Goal: Information Seeking & Learning: Check status

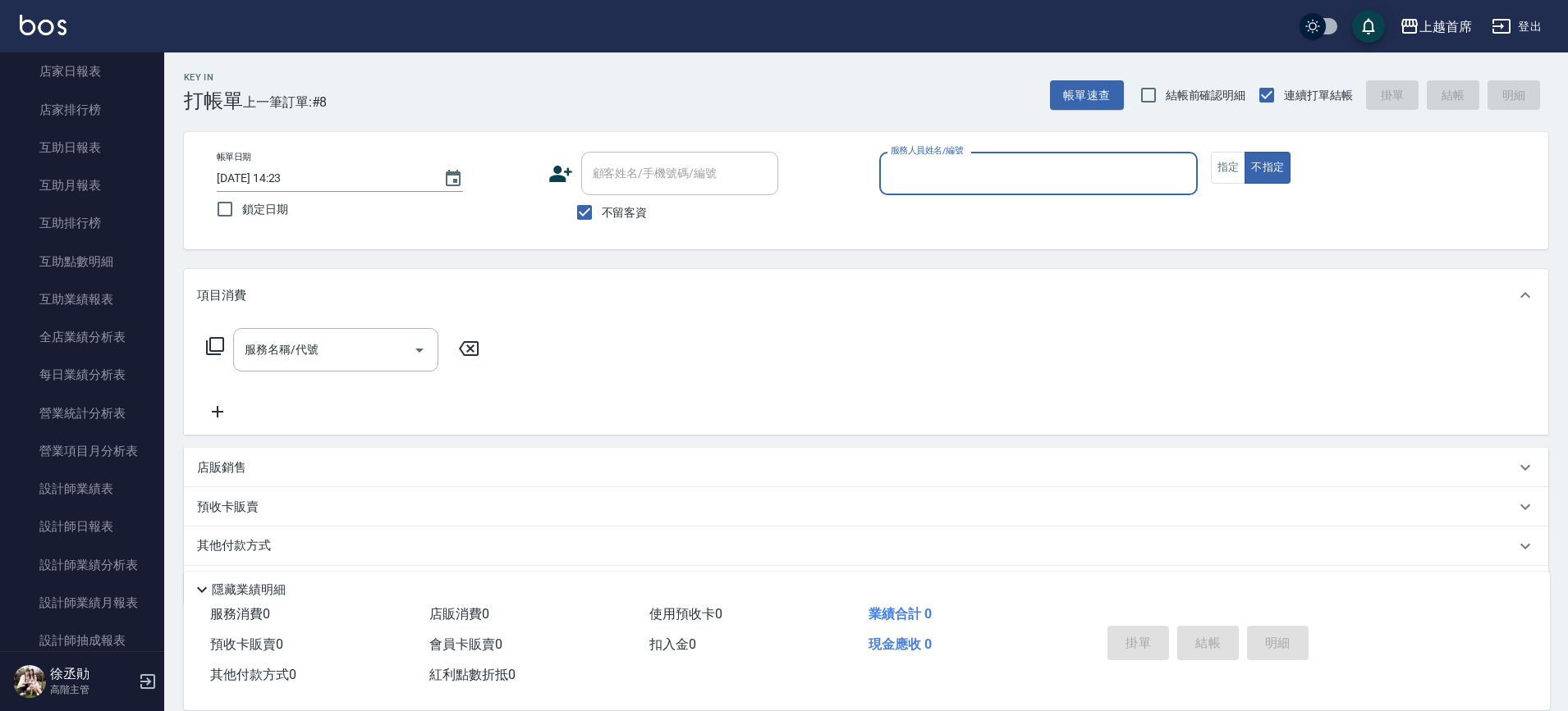
scroll to position [775, 0]
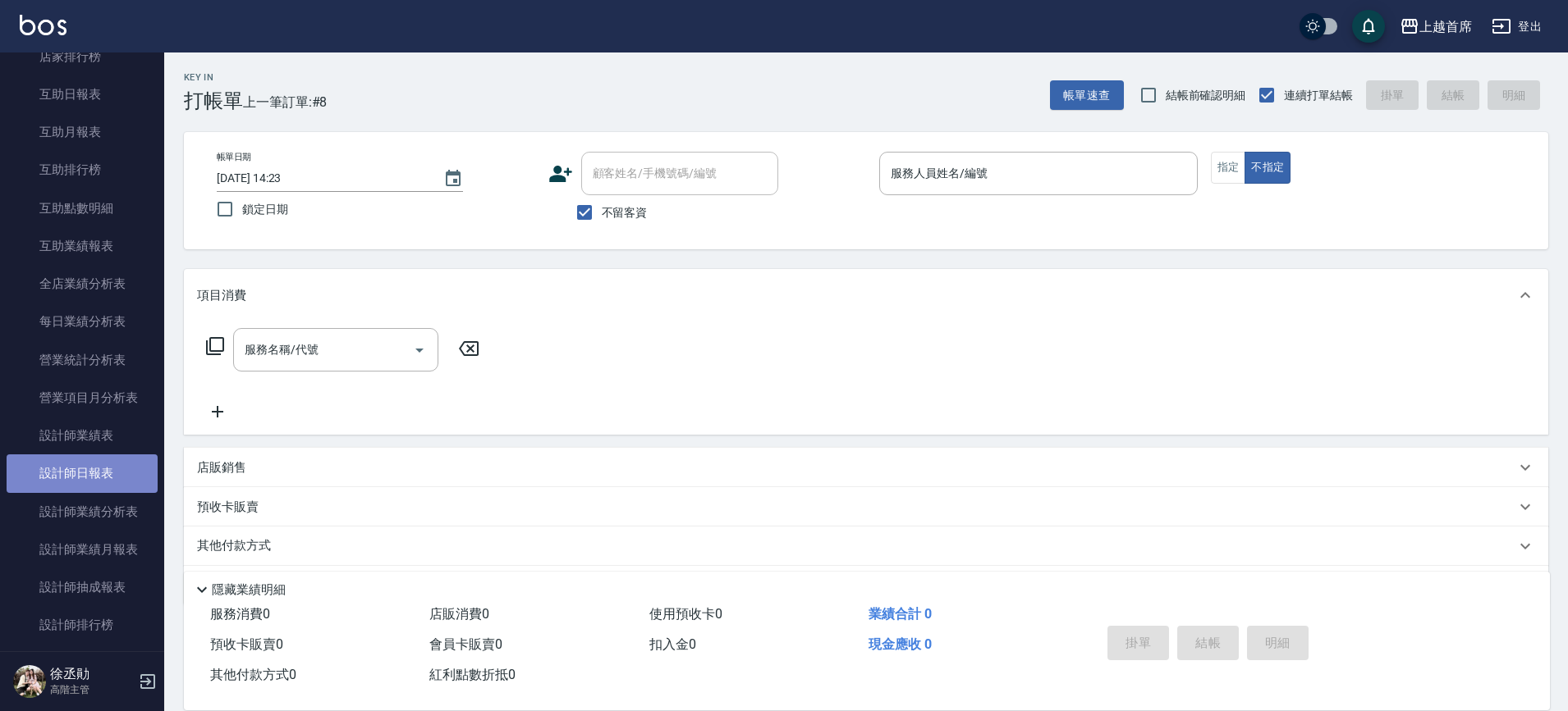
click at [106, 468] on link "設計師日報表" at bounding box center [82, 473] width 151 height 38
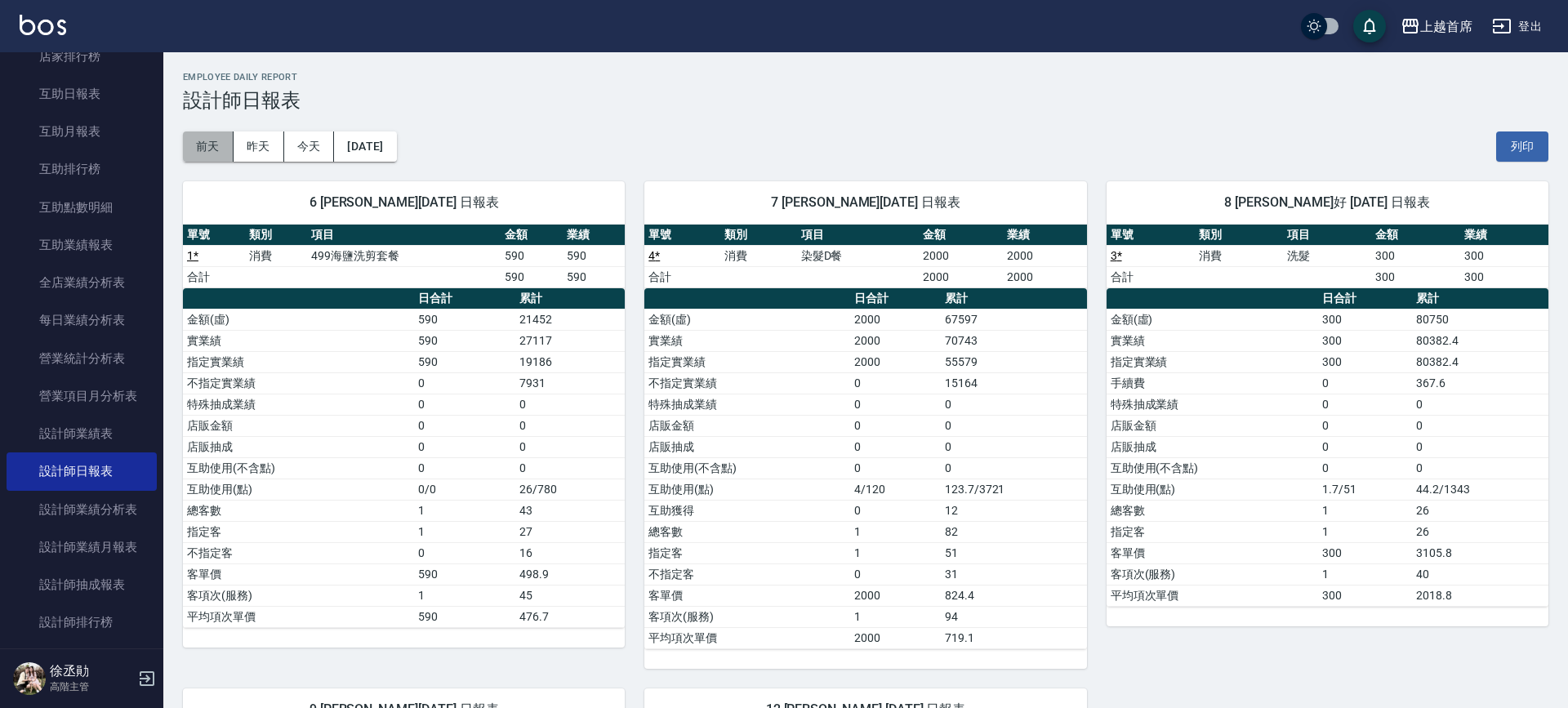
click at [206, 138] on button "前天" at bounding box center [208, 146] width 51 height 31
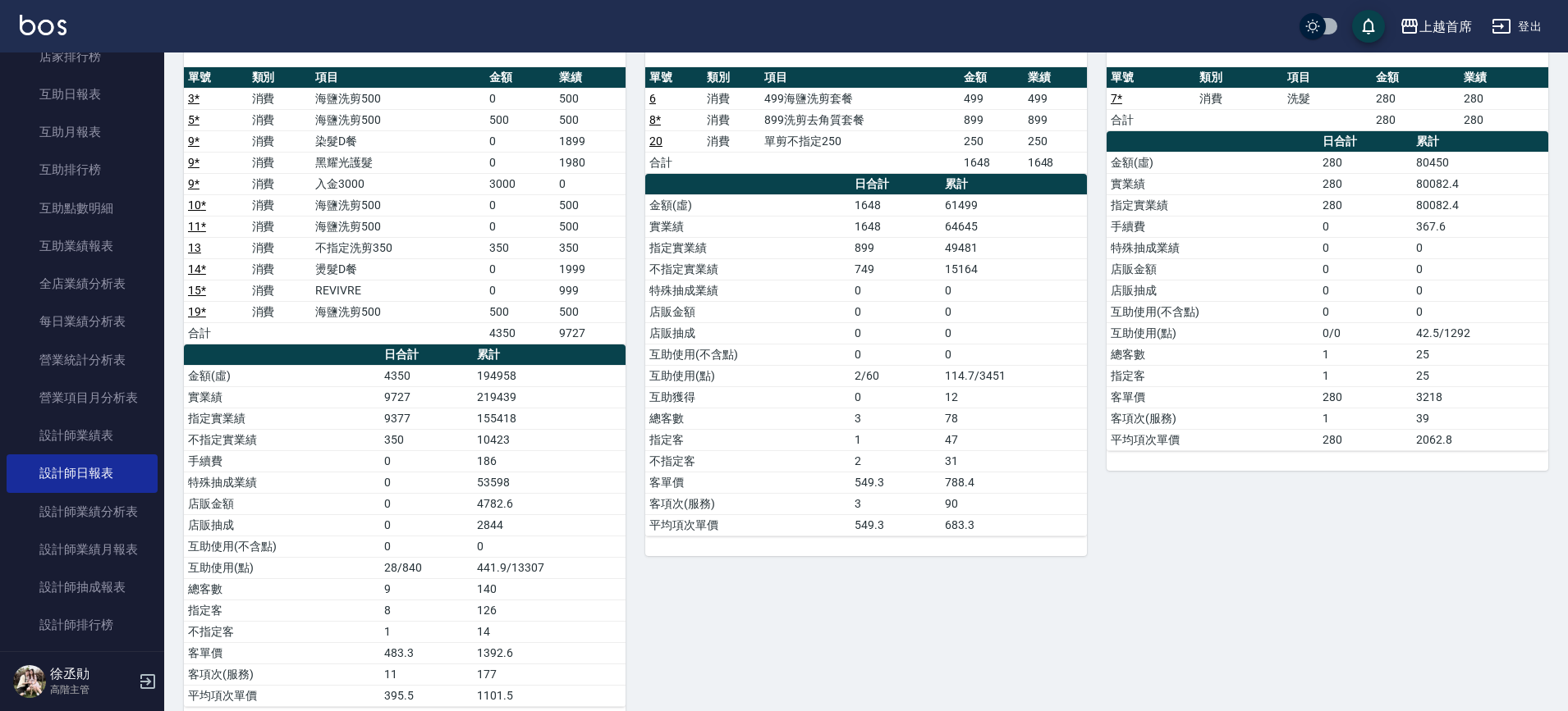
scroll to position [707, 0]
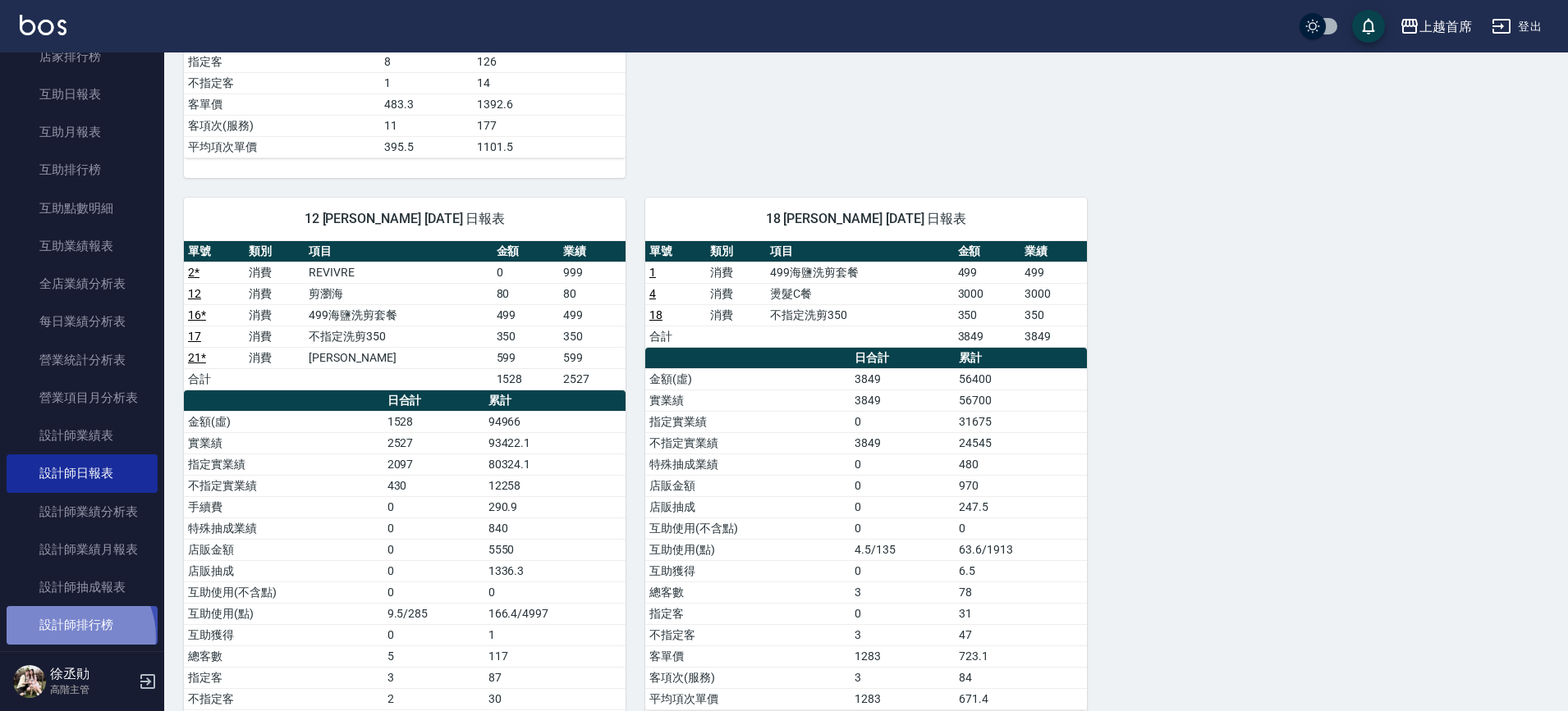
click at [71, 636] on link "設計師排行榜" at bounding box center [82, 625] width 151 height 38
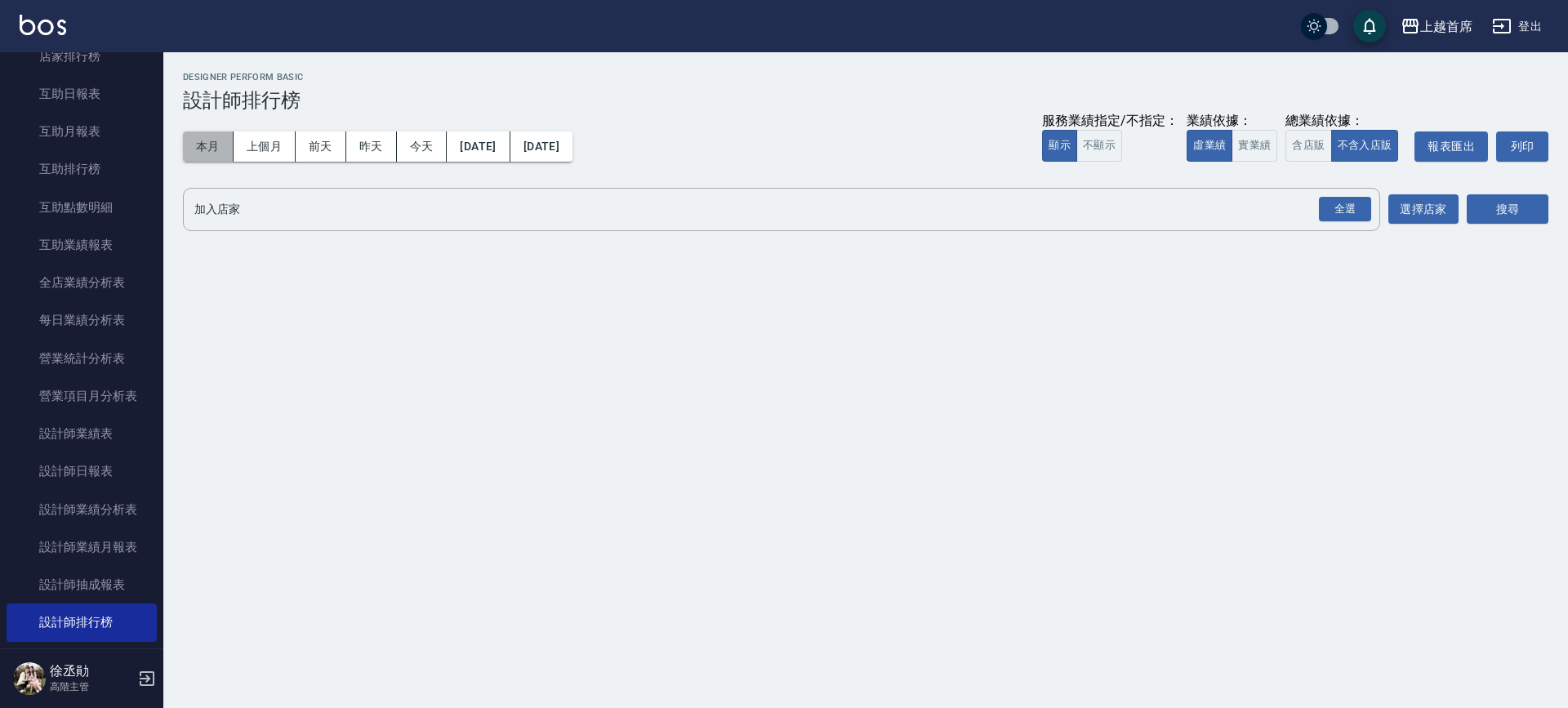
click at [212, 145] on button "本月" at bounding box center [208, 146] width 51 height 31
click at [1256, 148] on button "實業績" at bounding box center [1255, 145] width 46 height 32
drag, startPoint x: 1348, startPoint y: 215, endPoint x: 1386, endPoint y: 207, distance: 38.8
click at [1350, 215] on div "全選" at bounding box center [1346, 209] width 52 height 25
click at [1507, 210] on button "搜尋" at bounding box center [1508, 210] width 81 height 31
